Goal: Check status: Check status

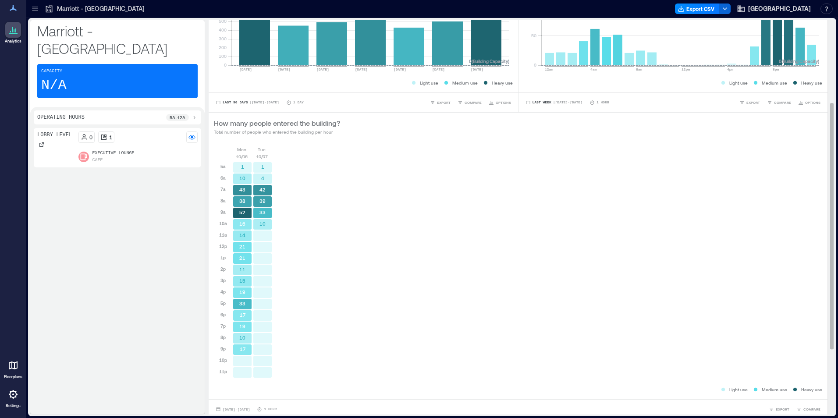
scroll to position [238, 0]
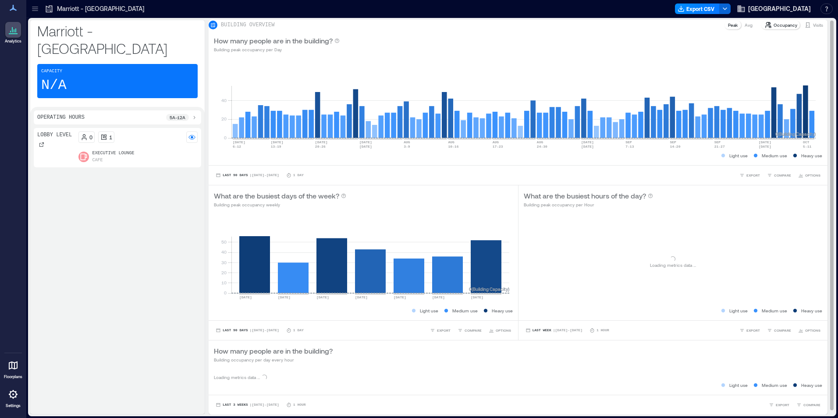
click at [813, 28] on p "Visits" at bounding box center [818, 24] width 10 height 7
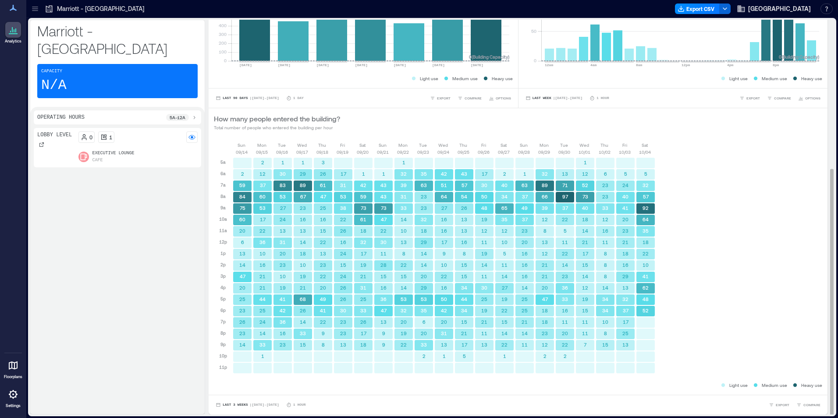
scroll to position [1, 0]
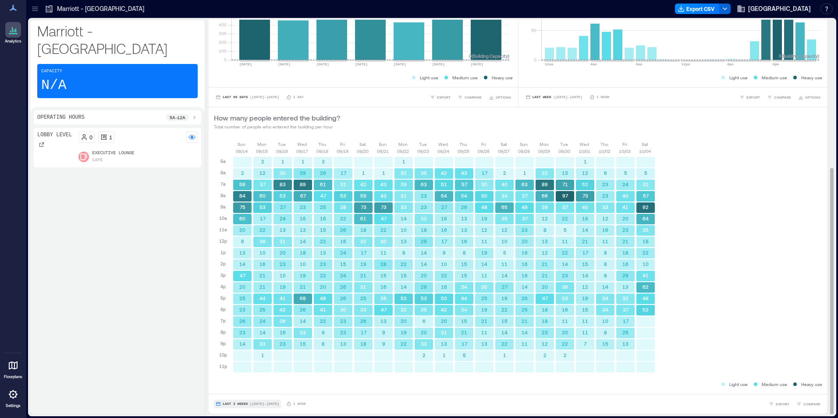
click at [264, 404] on span "| [DATE] - [DATE]" at bounding box center [264, 404] width 29 height 0
click at [229, 389] on span "Custom" at bounding box center [231, 388] width 19 height 6
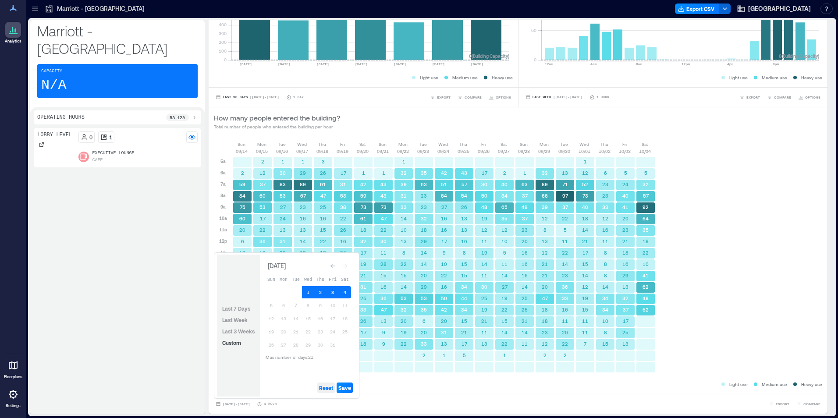
click at [329, 385] on span "Reset" at bounding box center [326, 387] width 14 height 7
click at [296, 305] on button "7" at bounding box center [296, 305] width 12 height 12
click at [350, 390] on span "Save" at bounding box center [344, 387] width 13 height 7
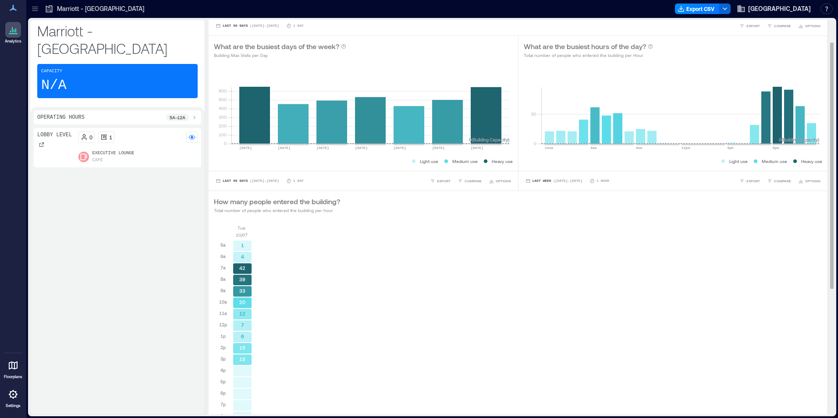
scroll to position [0, 0]
